Goal: Information Seeking & Learning: Learn about a topic

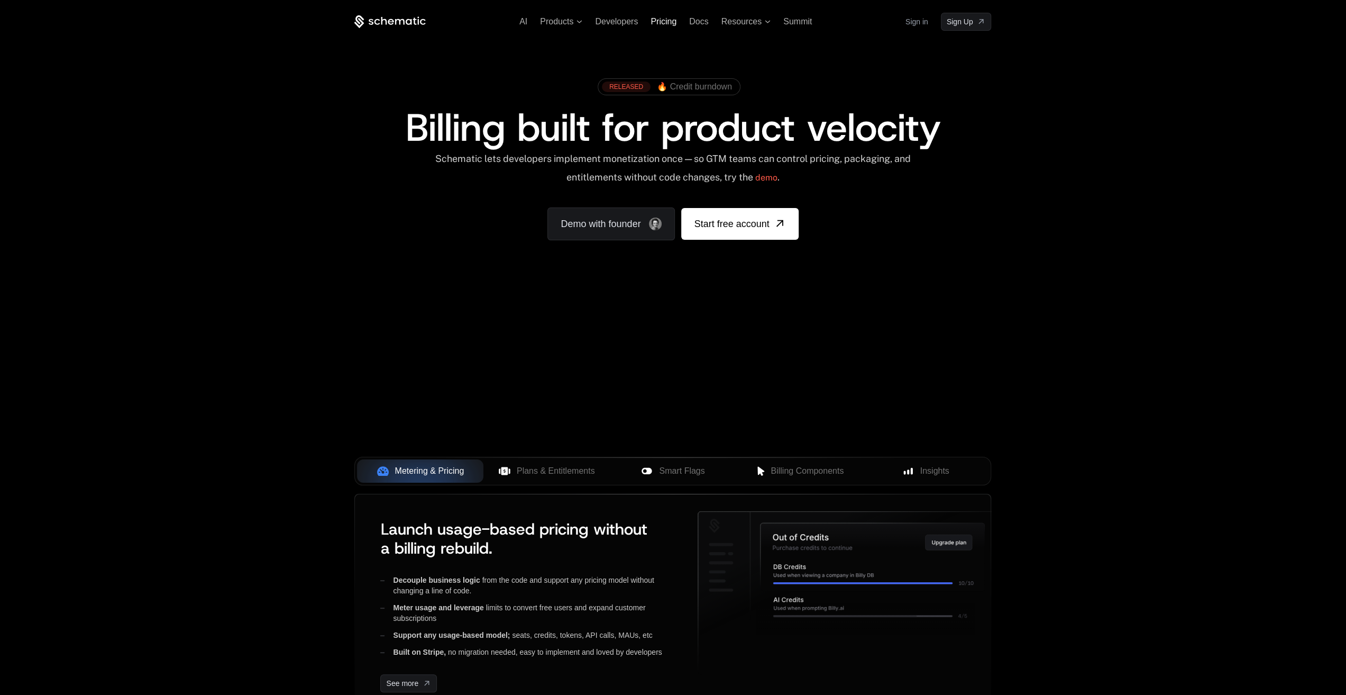
click at [666, 22] on span "Pricing" at bounding box center [664, 21] width 26 height 9
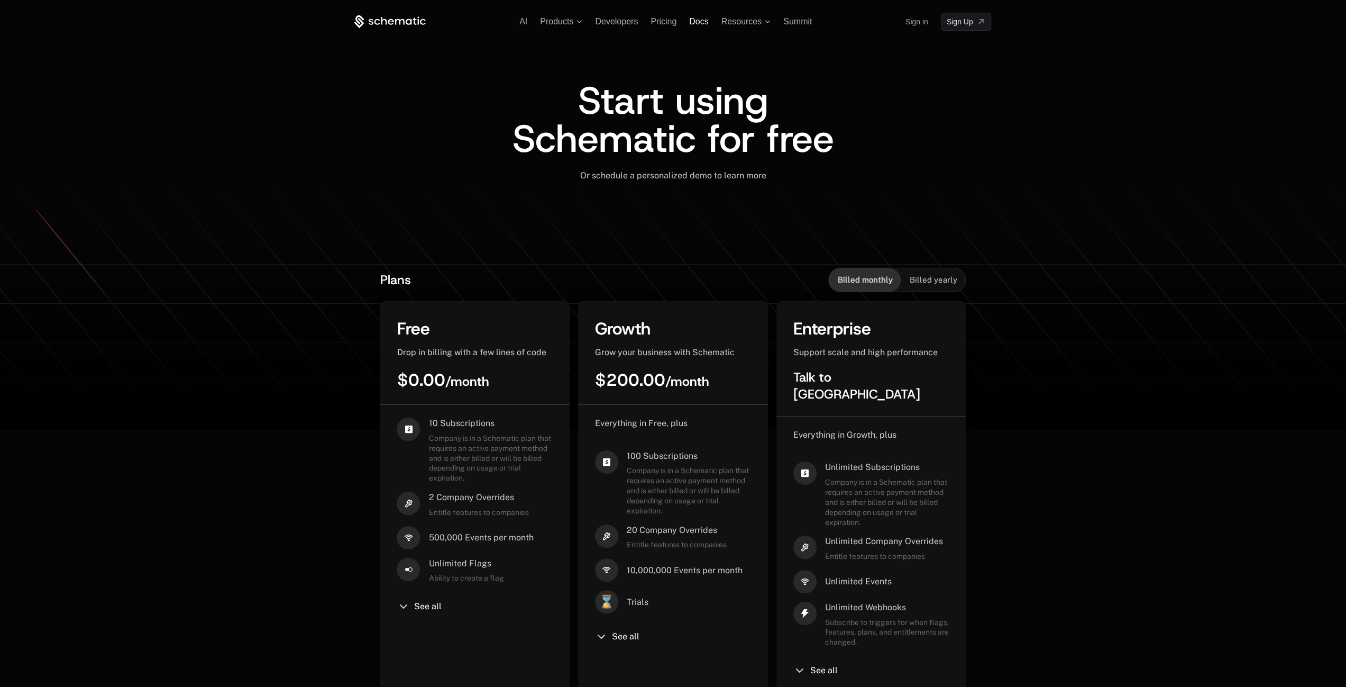
click at [698, 20] on span "Docs" at bounding box center [698, 21] width 19 height 9
